Goal: Navigation & Orientation: Find specific page/section

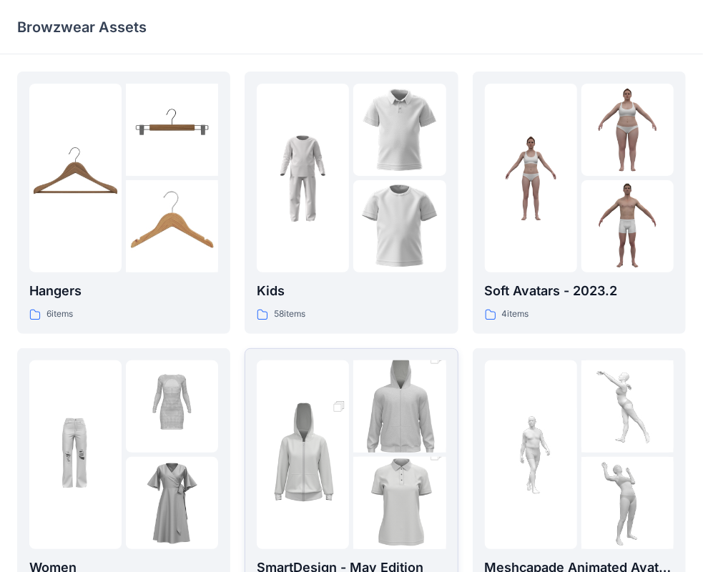
scroll to position [215, 0]
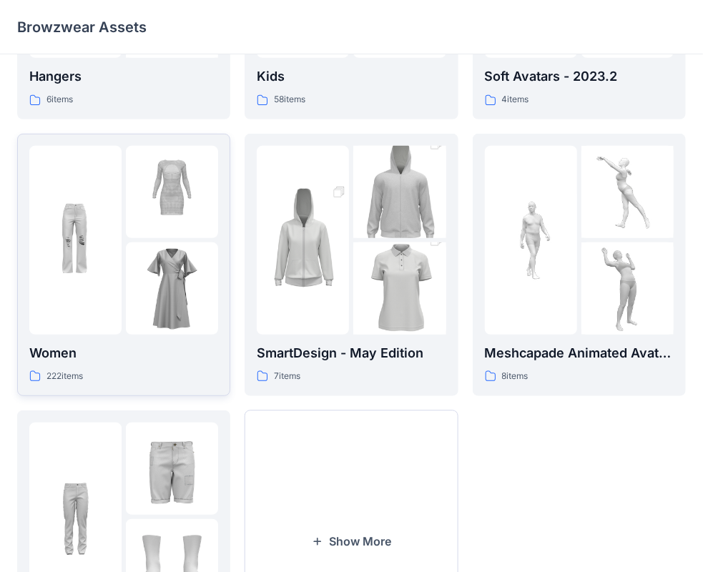
click at [157, 281] on img at bounding box center [172, 288] width 92 height 92
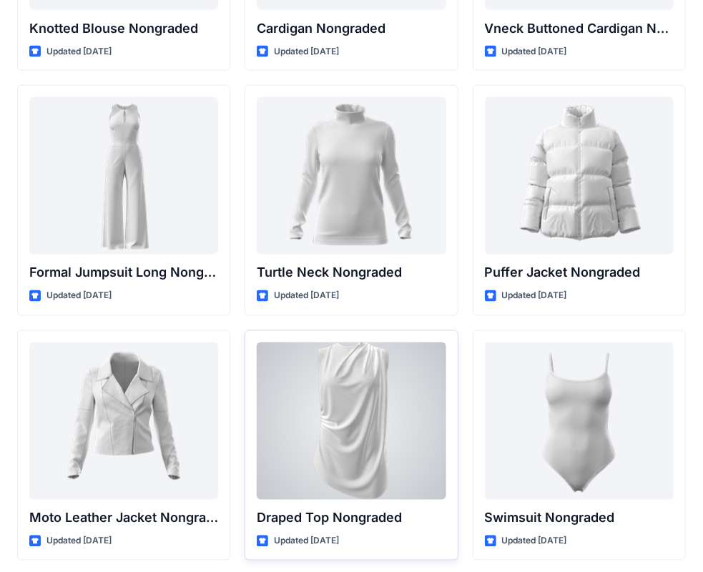
scroll to position [13676, 0]
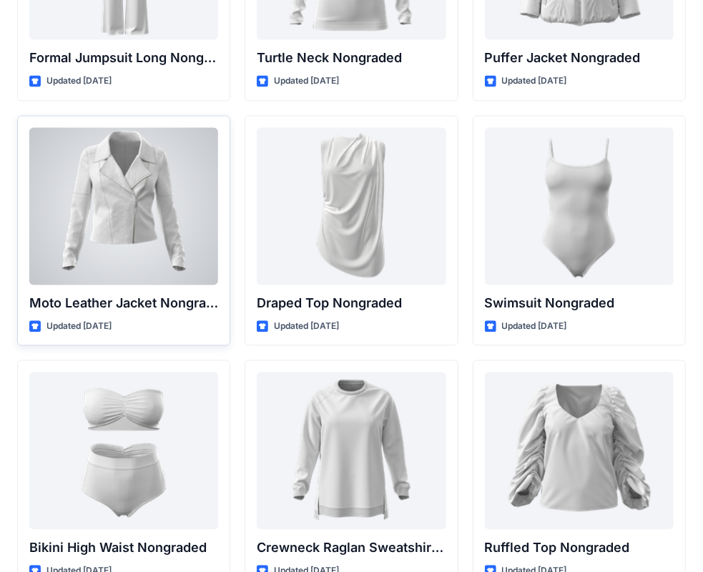
click at [107, 202] on div at bounding box center [123, 206] width 189 height 157
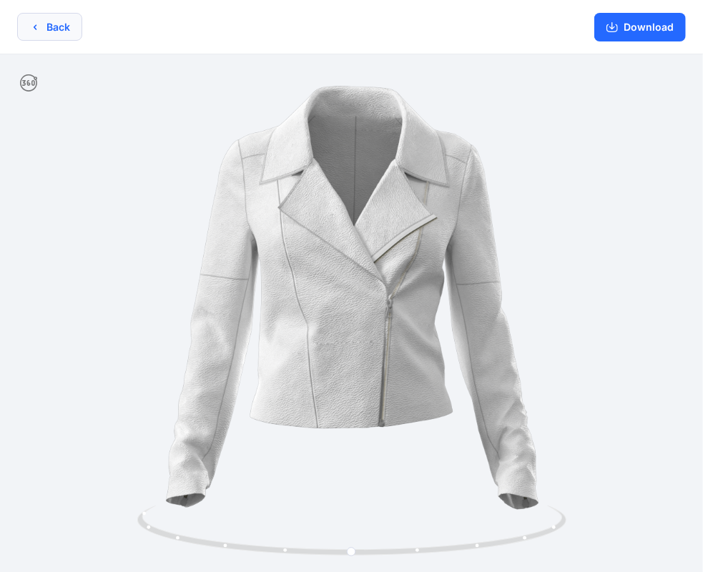
click at [31, 16] on button "Back" at bounding box center [49, 27] width 65 height 28
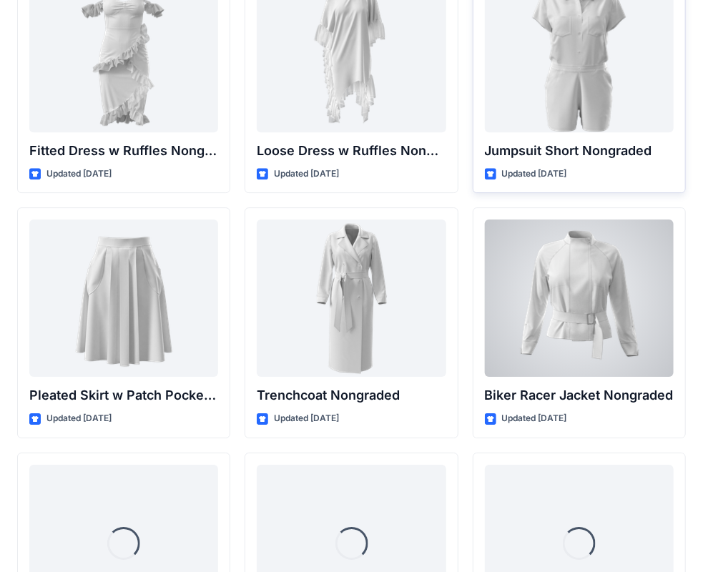
scroll to position [14368, 0]
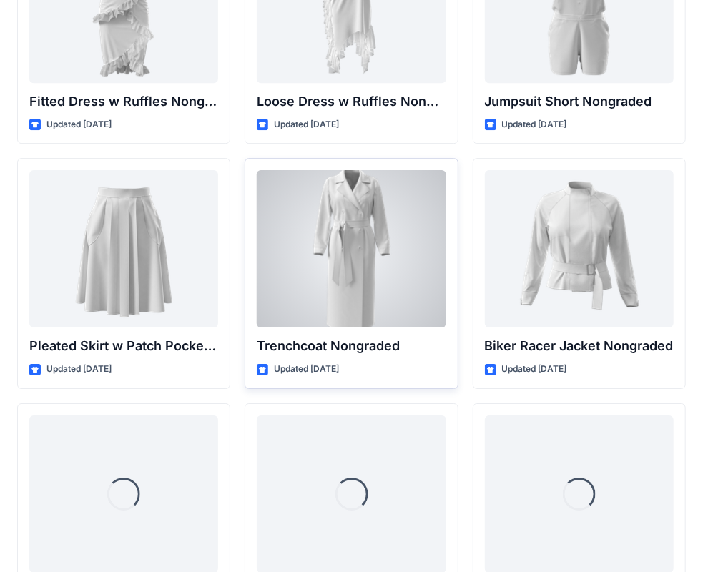
click at [370, 230] on div at bounding box center [351, 248] width 189 height 157
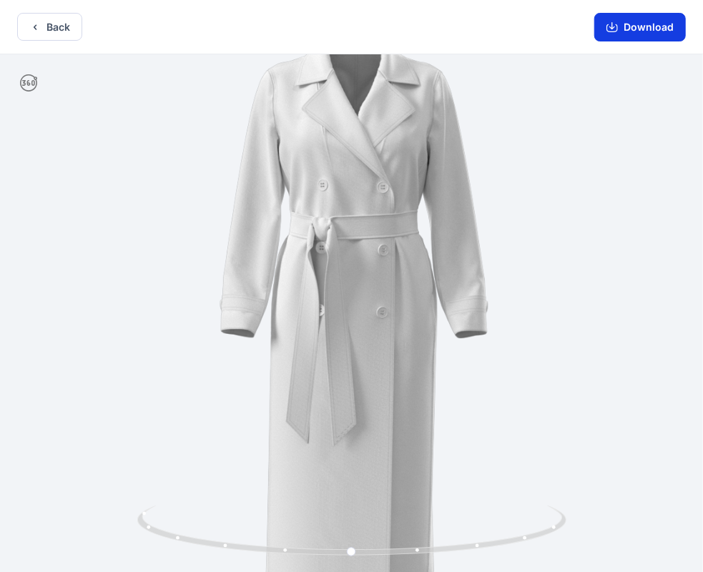
click at [659, 24] on button "Download" at bounding box center [640, 27] width 92 height 29
